Goal: Task Accomplishment & Management: Manage account settings

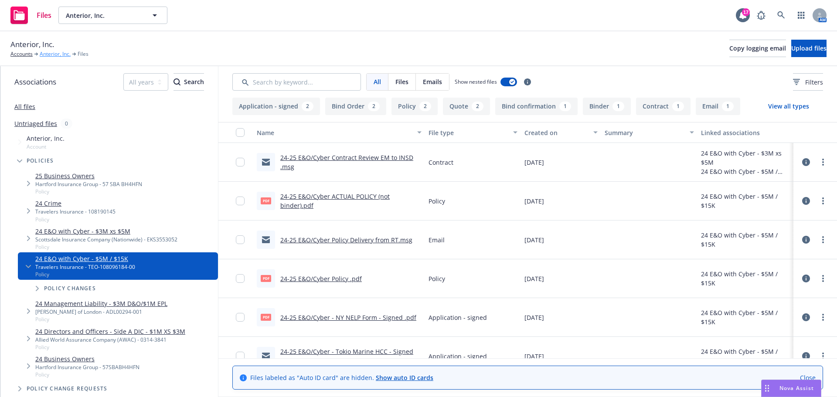
click at [50, 54] on link "Anterior, Inc." at bounding box center [55, 54] width 31 height 8
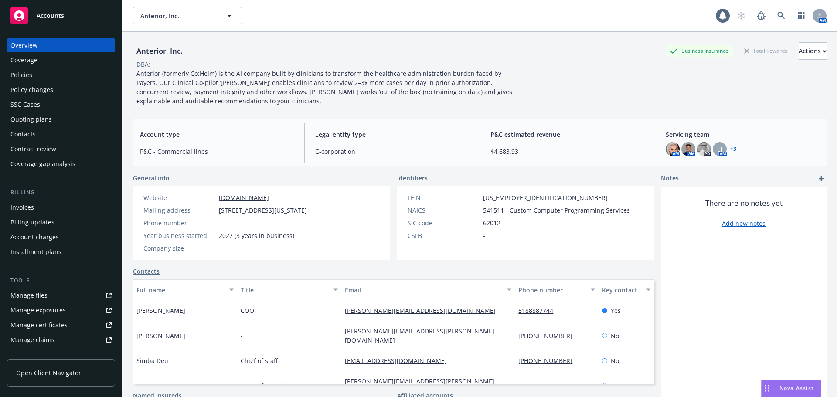
click at [45, 72] on div "Policies" at bounding box center [60, 75] width 101 height 14
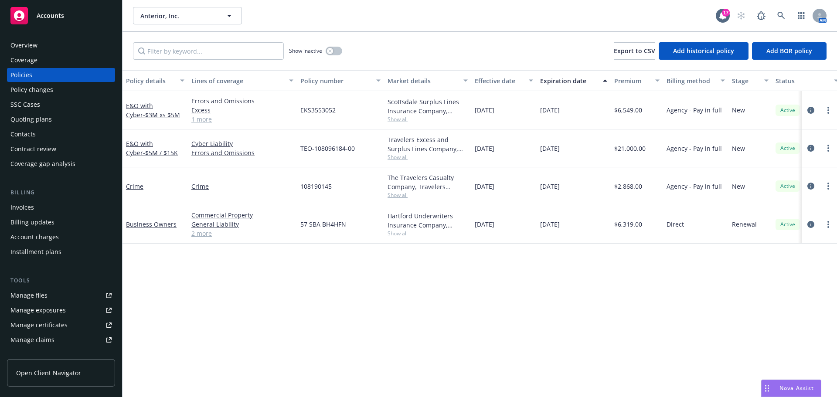
click at [73, 116] on div "Quoting plans" at bounding box center [60, 119] width 101 height 14
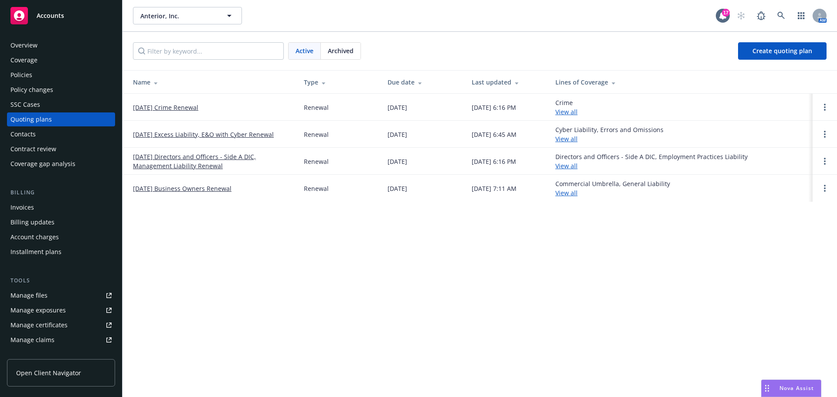
click at [177, 134] on link "[DATE] Excess Liability, E&O with Cyber Renewal" at bounding box center [203, 134] width 141 height 9
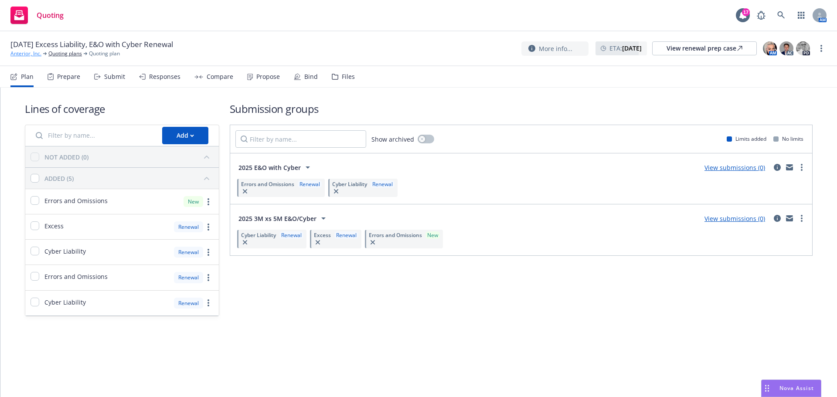
click at [37, 55] on link "Anterior, Inc." at bounding box center [25, 54] width 31 height 8
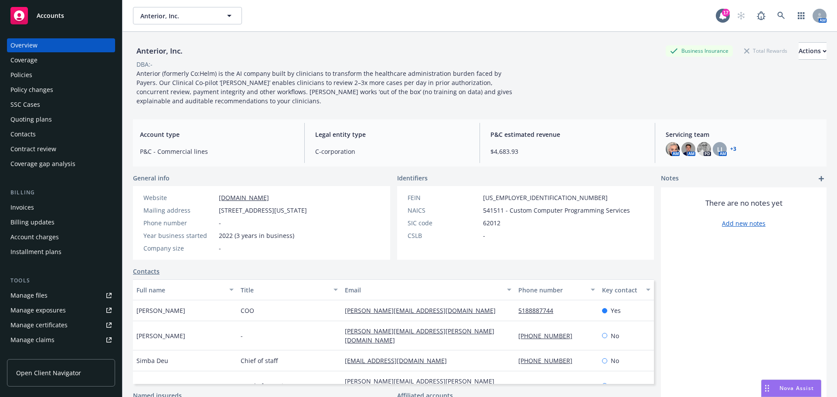
click at [65, 75] on div "Policies" at bounding box center [60, 75] width 101 height 14
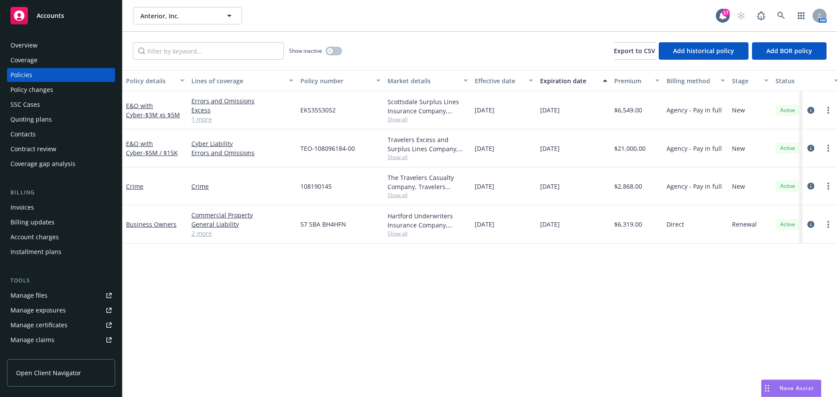
click at [57, 126] on div "Quoting plans" at bounding box center [60, 119] width 101 height 14
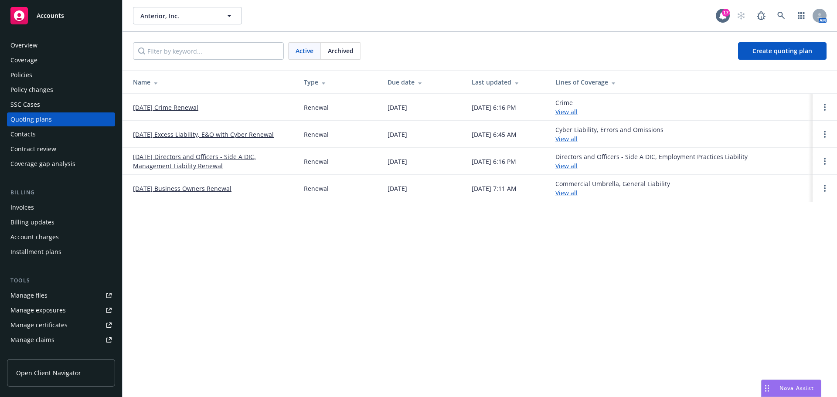
click at [822, 186] on link "Open options" at bounding box center [825, 188] width 10 height 10
click at [784, 177] on link "Archive" at bounding box center [780, 181] width 76 height 17
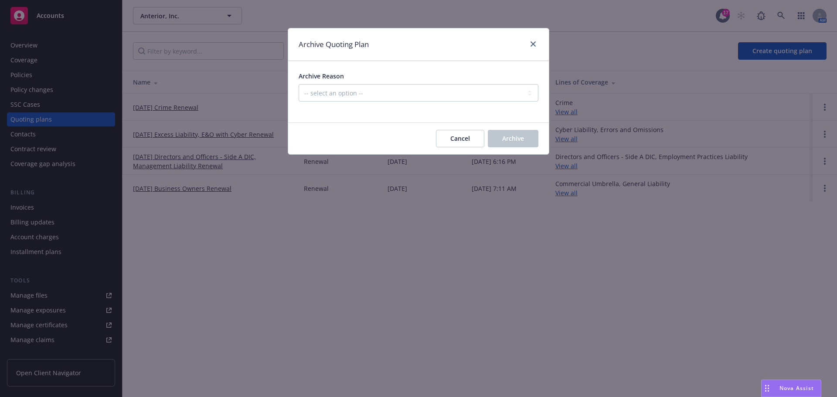
click at [493, 102] on div at bounding box center [419, 107] width 240 height 10
drag, startPoint x: 494, startPoint y: 99, endPoint x: 482, endPoint y: 101, distance: 12.4
click at [494, 99] on select "-- select an option -- All policies in this renewal plan are auto-renewed Creat…" at bounding box center [419, 92] width 240 height 17
select select "ARCHIVED_RENEWAL_POLICY_AUTO_RENEWED"
click at [299, 84] on select "-- select an option -- All policies in this renewal plan are auto-renewed Creat…" at bounding box center [419, 92] width 240 height 17
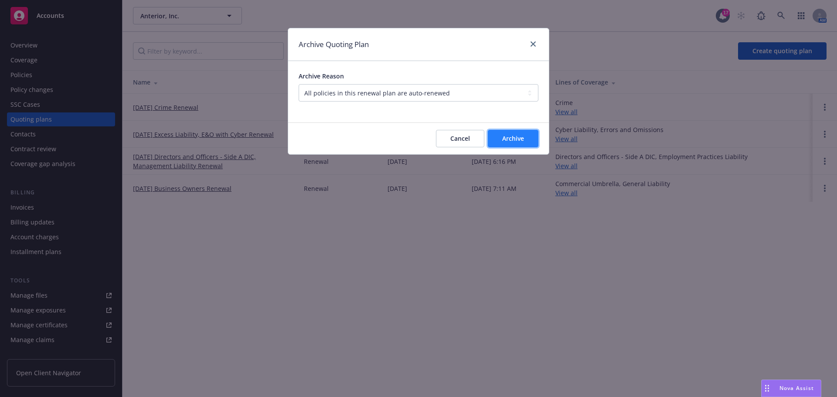
click at [502, 143] on button "Archive" at bounding box center [513, 138] width 51 height 17
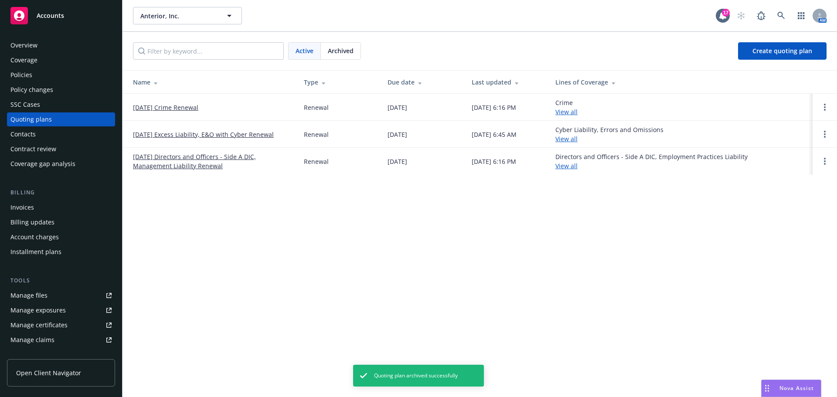
click at [197, 136] on link "[DATE] Excess Liability, E&O with Cyber Renewal" at bounding box center [203, 134] width 141 height 9
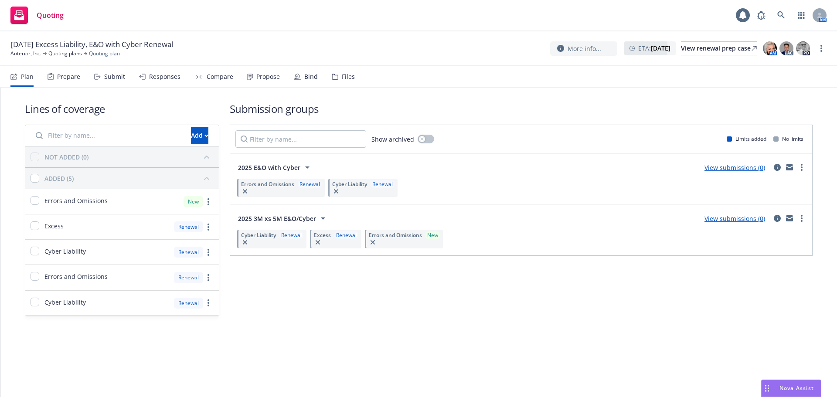
click at [114, 74] on div "Submit" at bounding box center [114, 76] width 21 height 7
